Goal: Check status: Check status

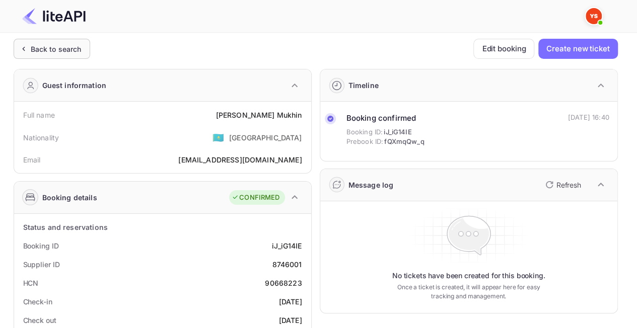
click at [39, 43] on div "Back to search" at bounding box center [52, 49] width 77 height 20
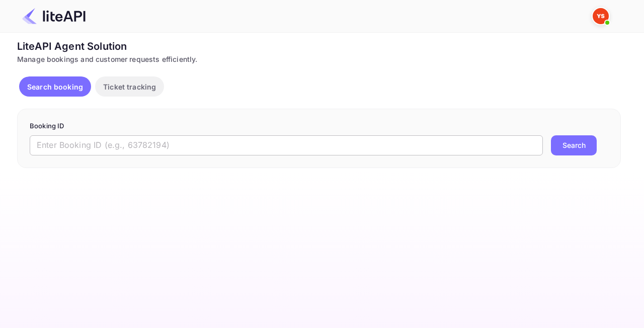
click at [127, 137] on input "text" at bounding box center [286, 145] width 513 height 20
paste input "8786699"
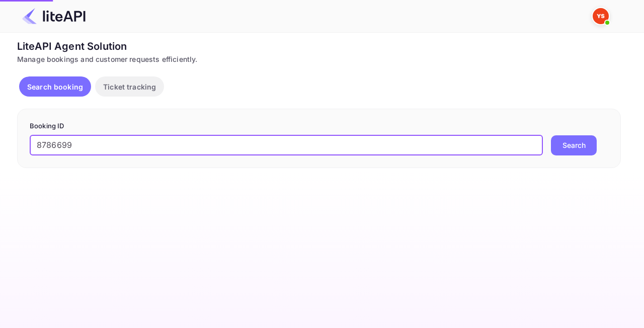
paste input "8786699"
type input "8786699"
click at [571, 150] on button "Search" at bounding box center [574, 145] width 46 height 20
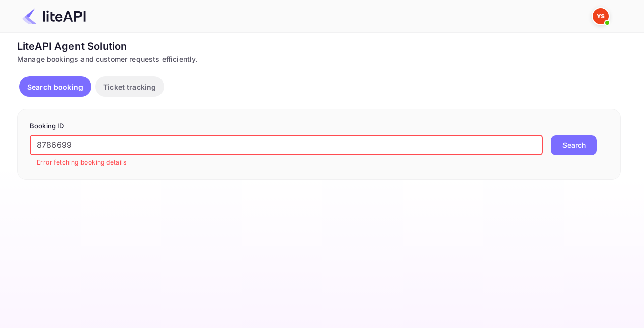
click at [220, 144] on input "8786699" at bounding box center [286, 145] width 513 height 20
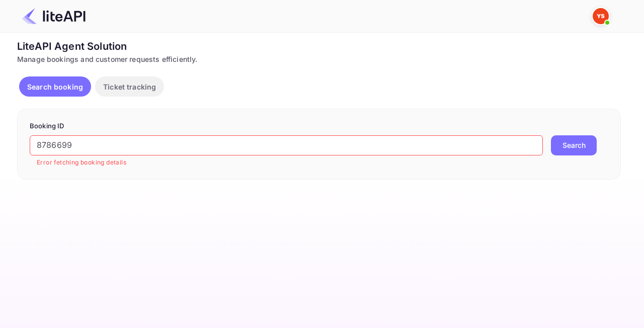
click at [556, 145] on button "Search" at bounding box center [574, 145] width 46 height 20
